Goal: Find specific page/section: Find specific page/section

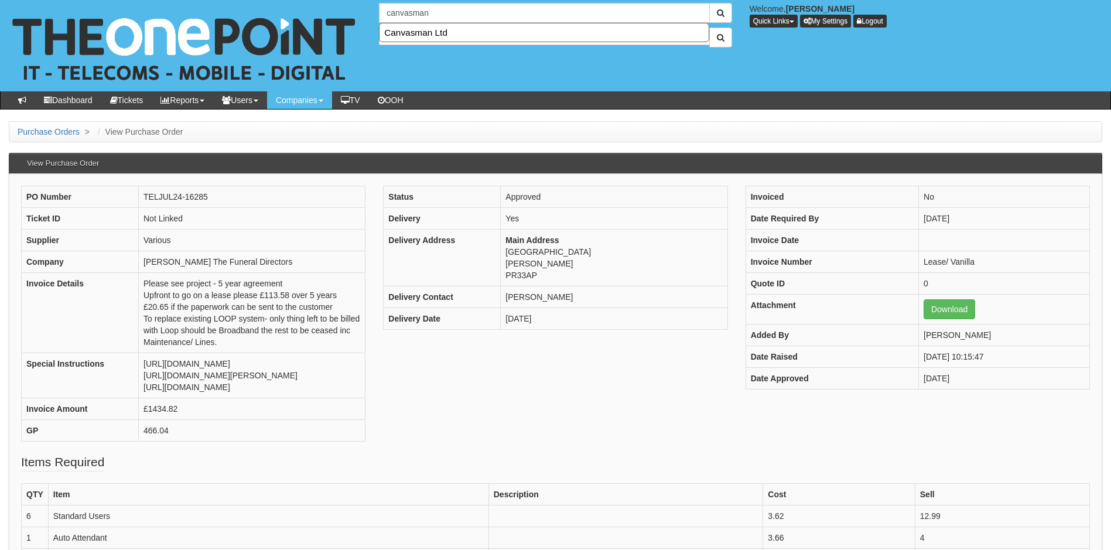
type input "Canvasman Ltd"
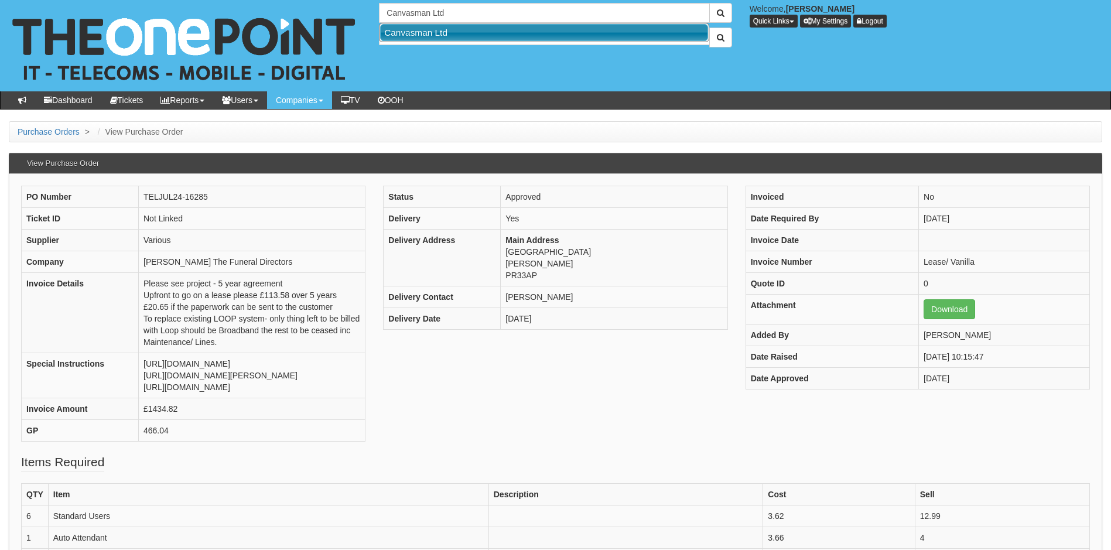
click at [413, 35] on link "Canvasman Ltd" at bounding box center [544, 32] width 328 height 17
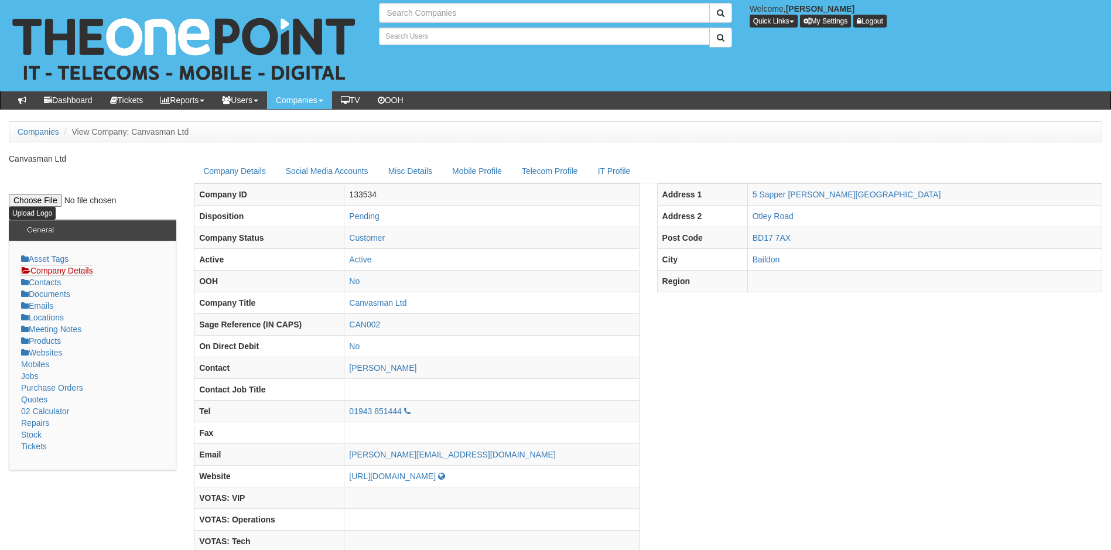
type input "Search Companies"
type input "Search Users"
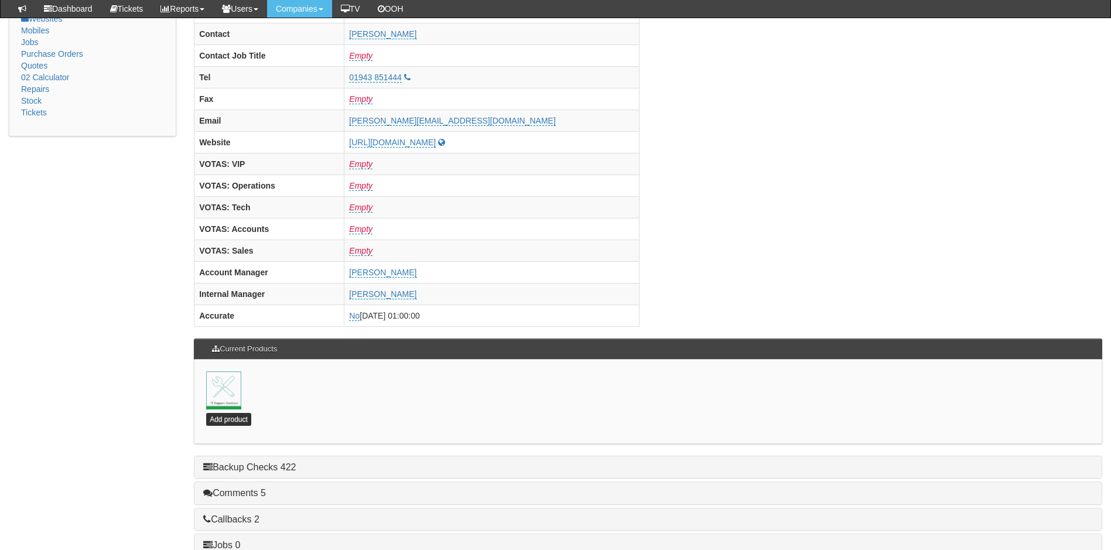
scroll to position [468, 0]
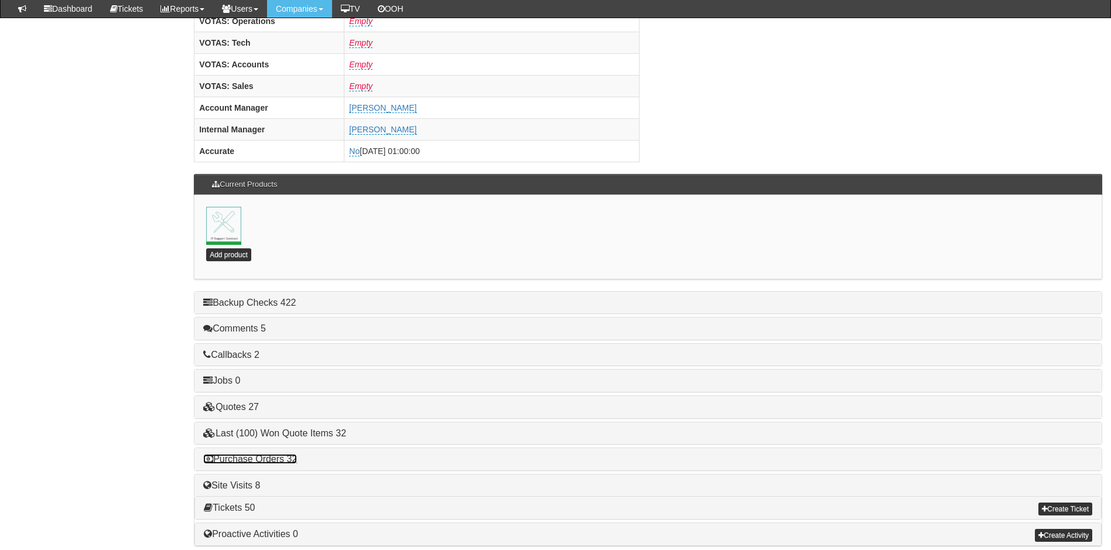
click at [255, 458] on link "Purchase Orders 32" at bounding box center [250, 459] width 94 height 10
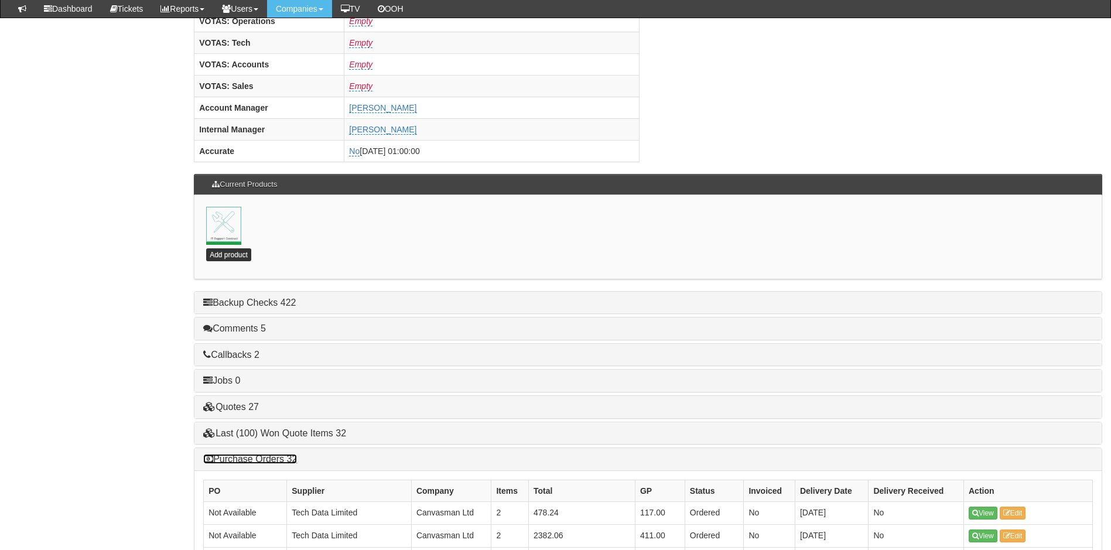
scroll to position [586, 0]
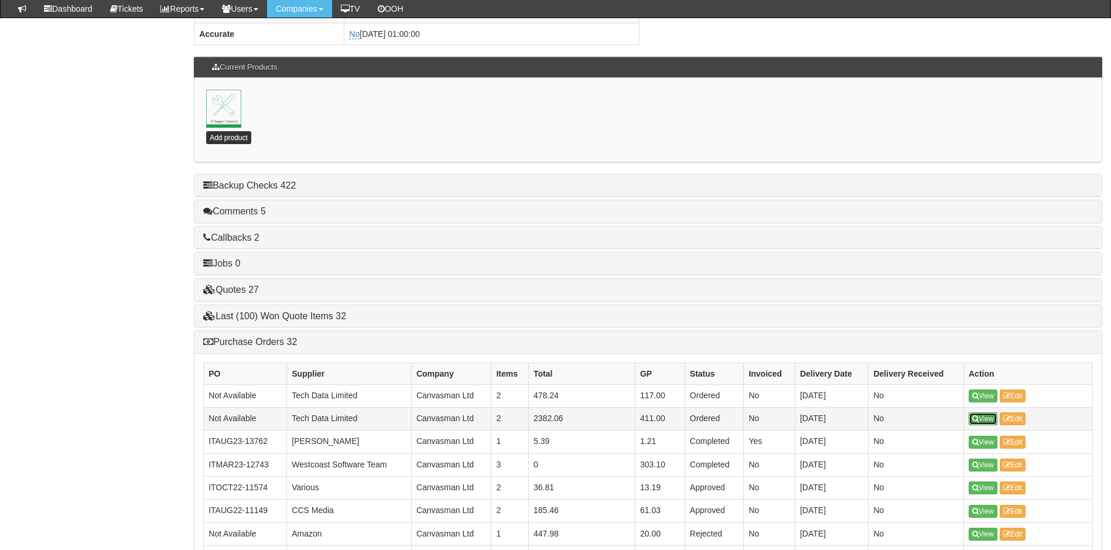
click at [985, 417] on link "View" at bounding box center [982, 418] width 29 height 13
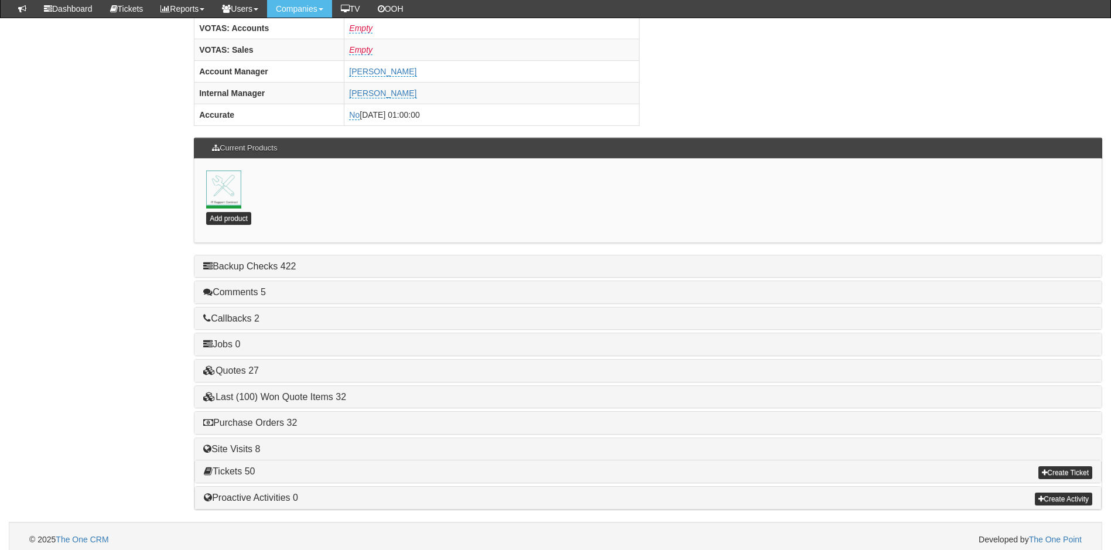
scroll to position [512, 0]
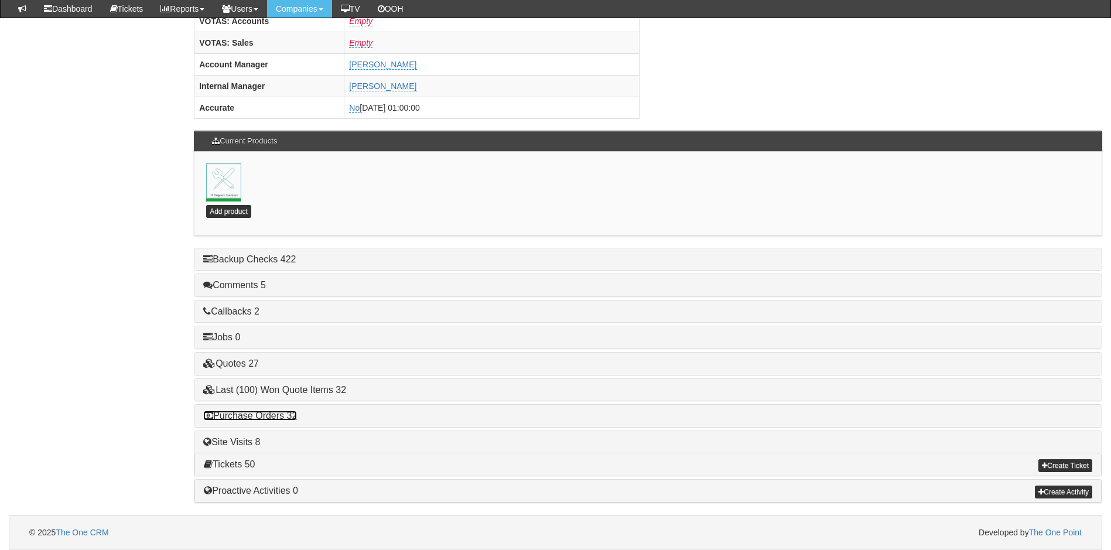
click at [268, 415] on link "Purchase Orders 32" at bounding box center [250, 415] width 94 height 10
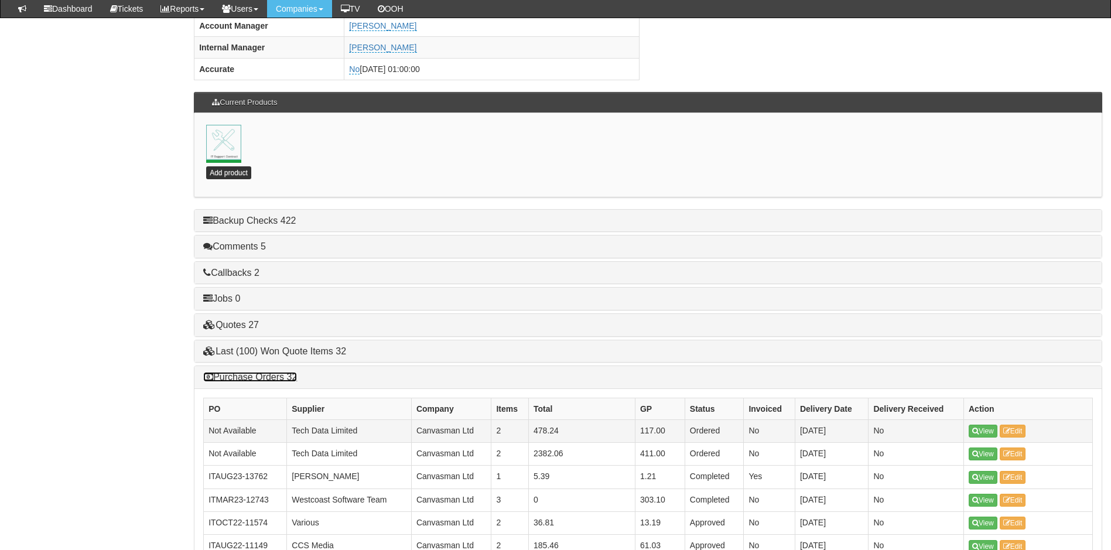
scroll to position [570, 0]
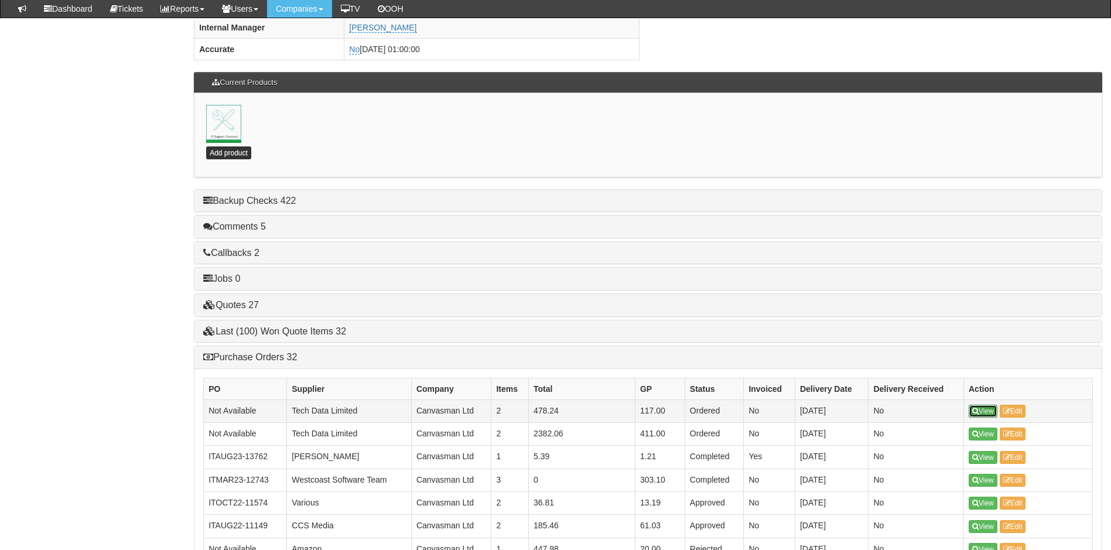
click at [985, 412] on link "View" at bounding box center [982, 411] width 29 height 13
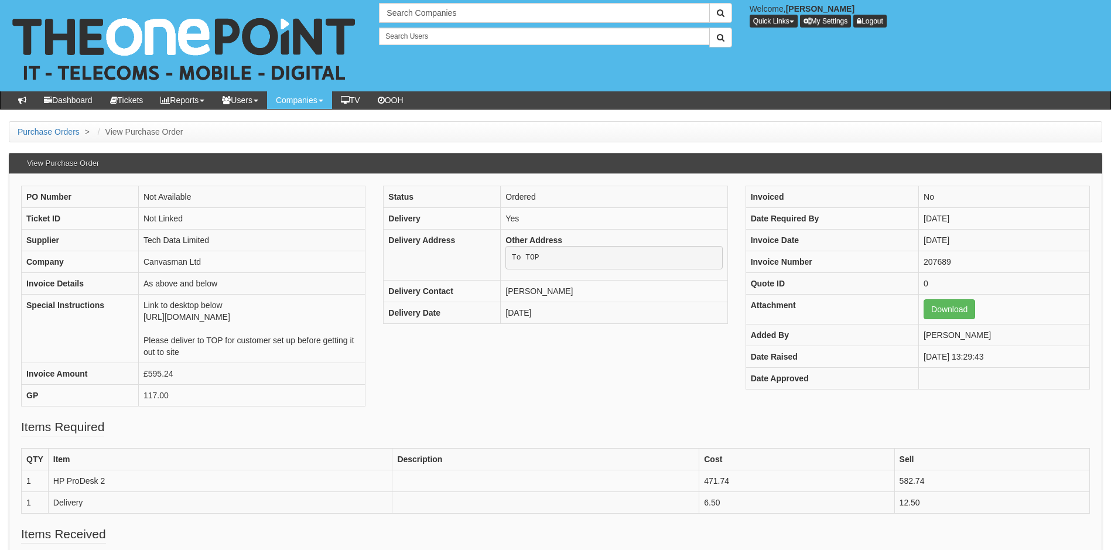
click at [441, 379] on div "PO Number Not Available Ticket ID Not Linked Supplier Tech Data Limited Company…" at bounding box center [555, 302] width 1086 height 232
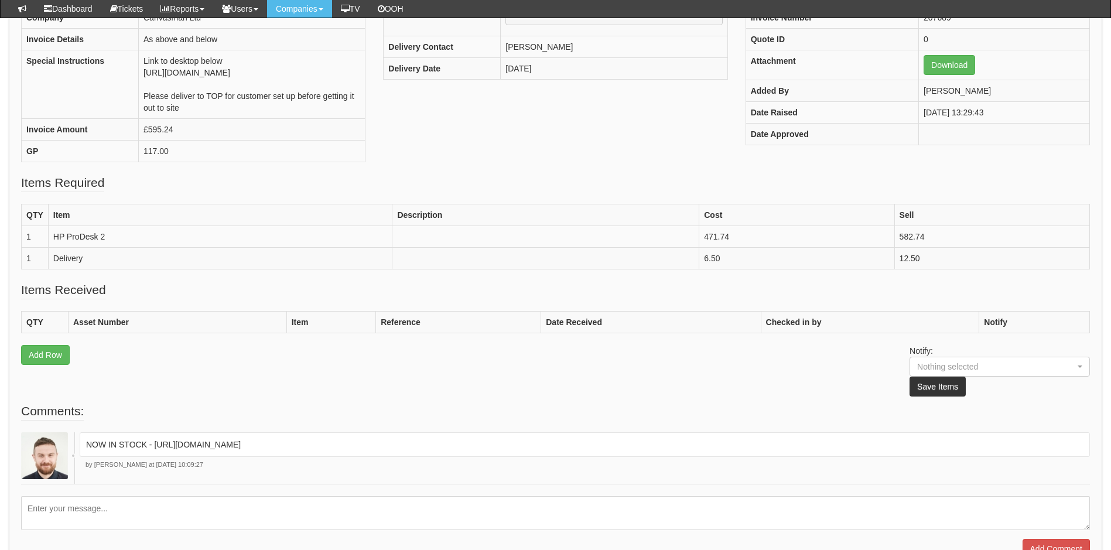
scroll to position [234, 0]
